Goal: Check status: Check status

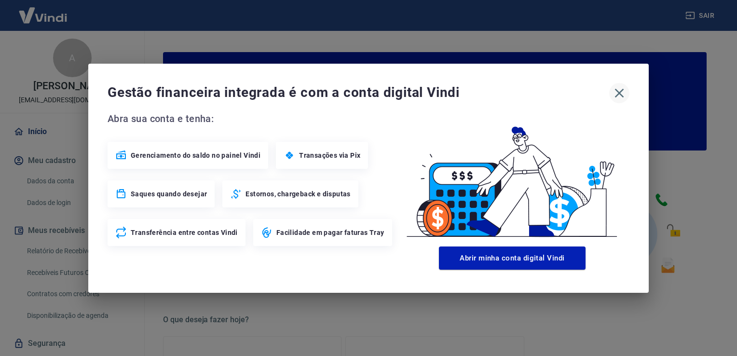
click at [619, 94] on icon "button" at bounding box center [618, 92] width 15 height 15
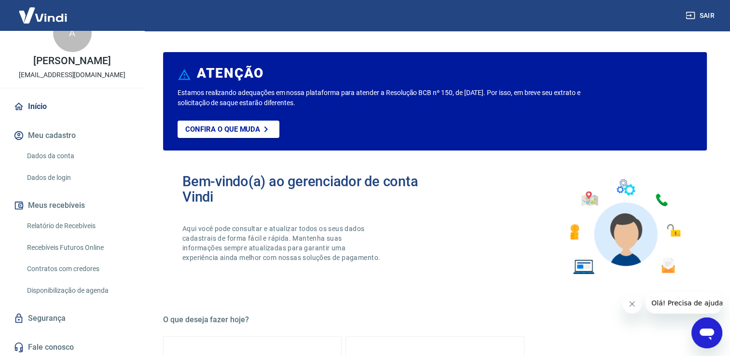
scroll to position [37, 0]
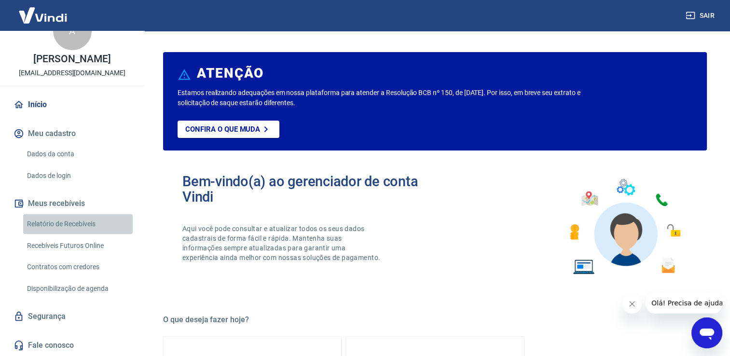
click at [88, 227] on link "Relatório de Recebíveis" at bounding box center [77, 224] width 109 height 20
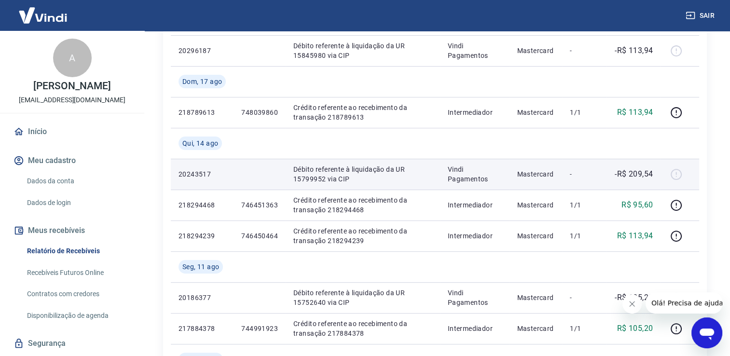
scroll to position [338, 0]
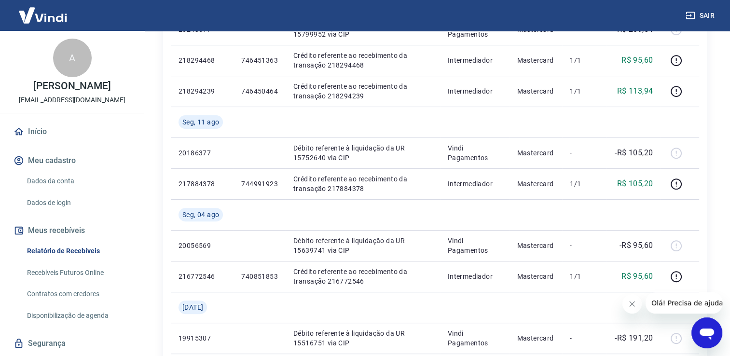
click at [46, 136] on link "Início" at bounding box center [72, 131] width 121 height 21
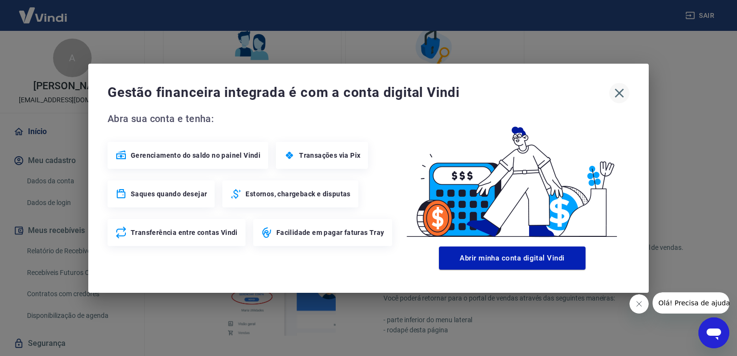
click at [621, 92] on icon "button" at bounding box center [619, 92] width 9 height 9
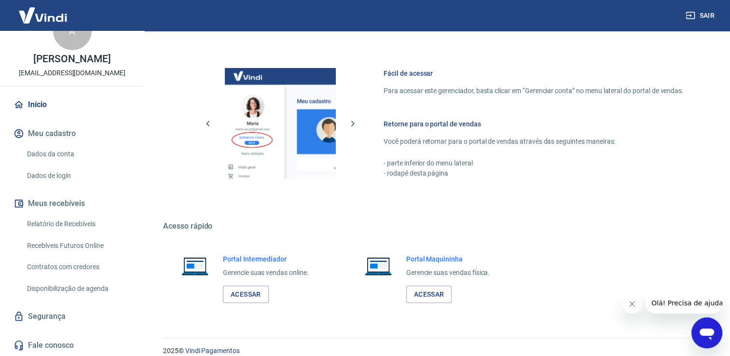
scroll to position [505, 0]
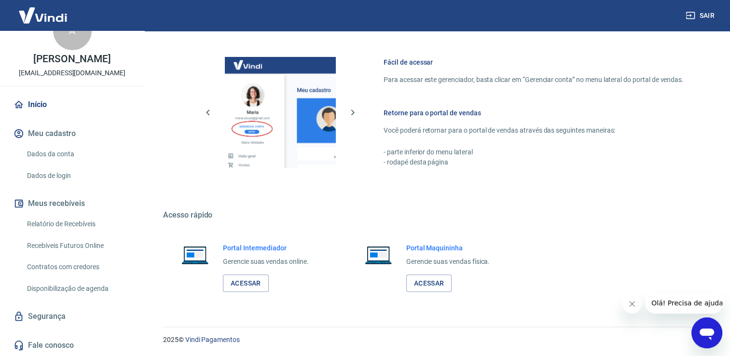
click at [69, 225] on link "Relatório de Recebíveis" at bounding box center [77, 224] width 109 height 20
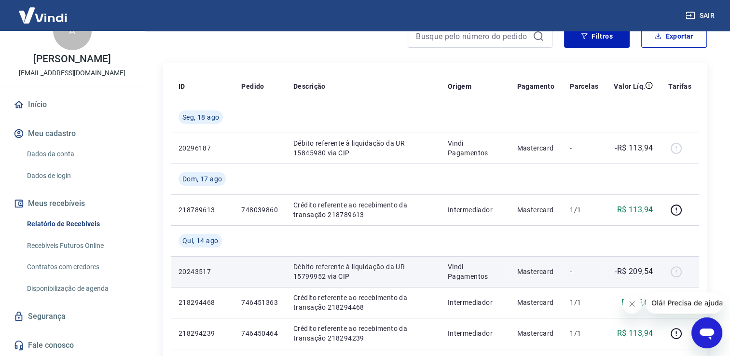
scroll to position [96, 0]
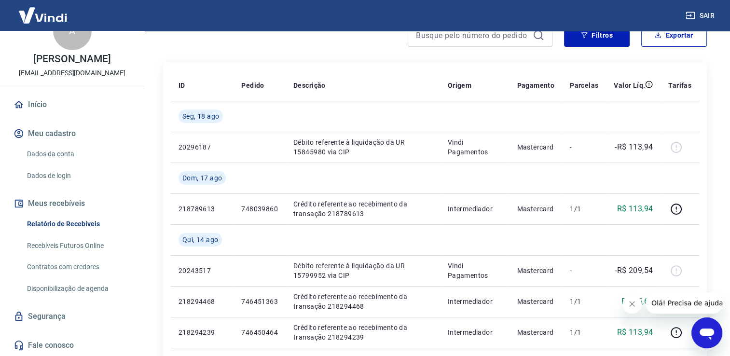
click at [627, 303] on button "Fechar mensagem da empresa" at bounding box center [631, 303] width 19 height 19
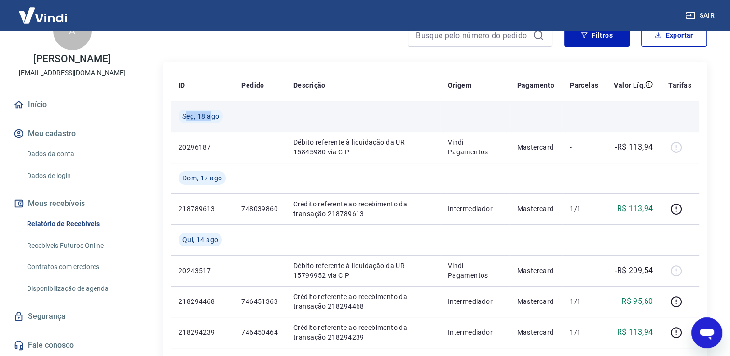
drag, startPoint x: 187, startPoint y: 117, endPoint x: 212, endPoint y: 117, distance: 24.6
click at [212, 117] on span "Seg, 18 ago" at bounding box center [200, 116] width 37 height 10
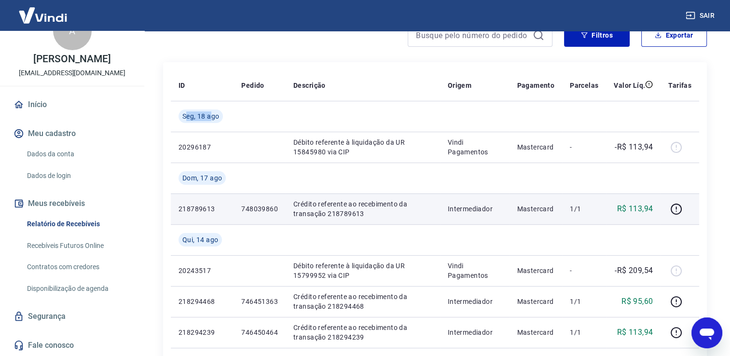
scroll to position [145, 0]
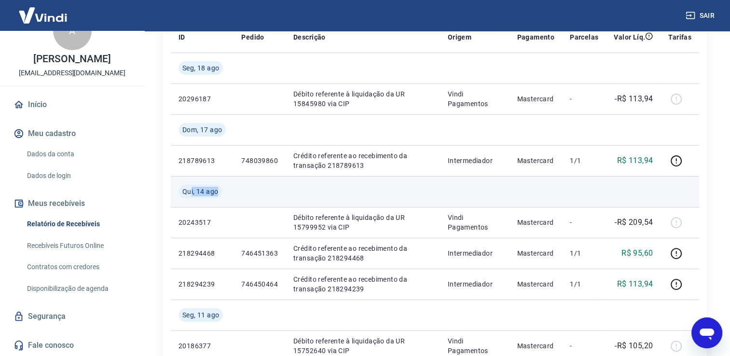
drag, startPoint x: 190, startPoint y: 194, endPoint x: 225, endPoint y: 195, distance: 34.2
click at [224, 196] on div "Qui, 14 ago" at bounding box center [201, 192] width 47 height 14
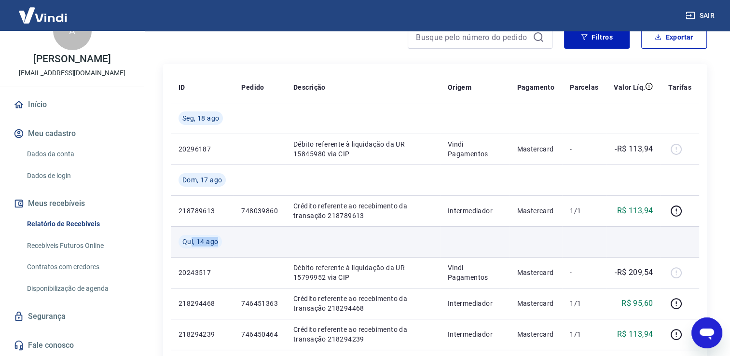
scroll to position [96, 0]
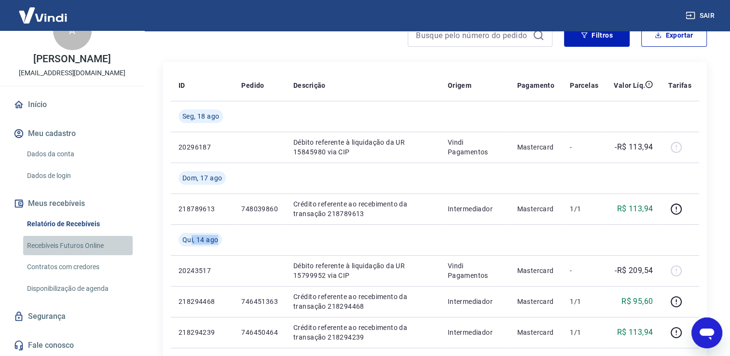
click at [88, 246] on link "Recebíveis Futuros Online" at bounding box center [77, 246] width 109 height 20
